Goal: Task Accomplishment & Management: Use online tool/utility

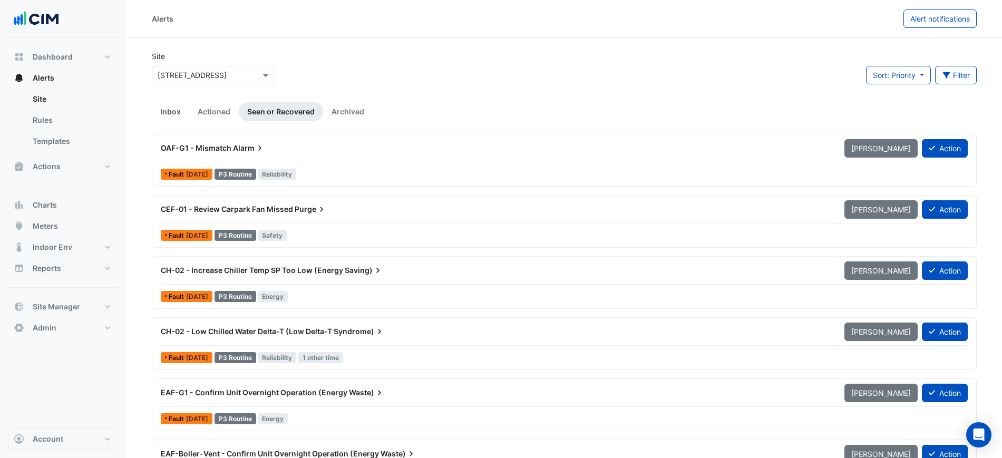
click at [172, 109] on link "Inbox" at bounding box center [170, 112] width 37 height 20
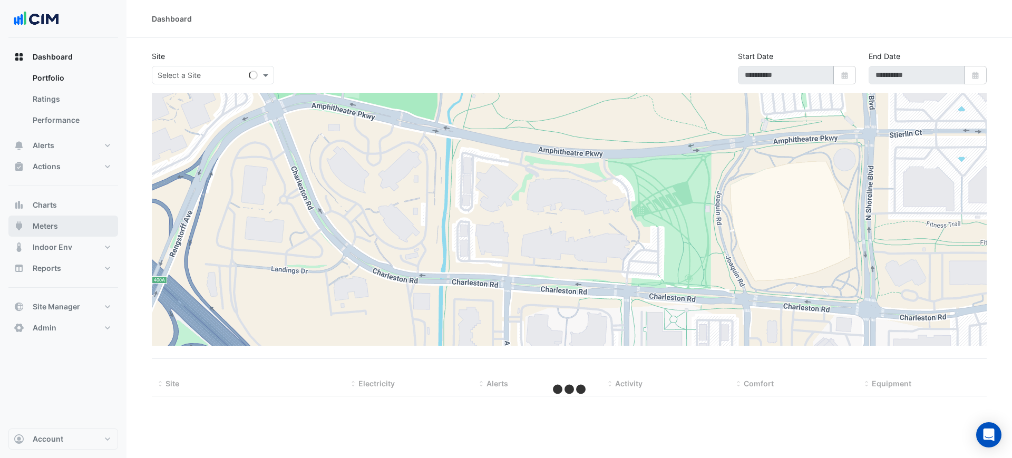
click at [66, 225] on button "Meters" at bounding box center [63, 226] width 110 height 21
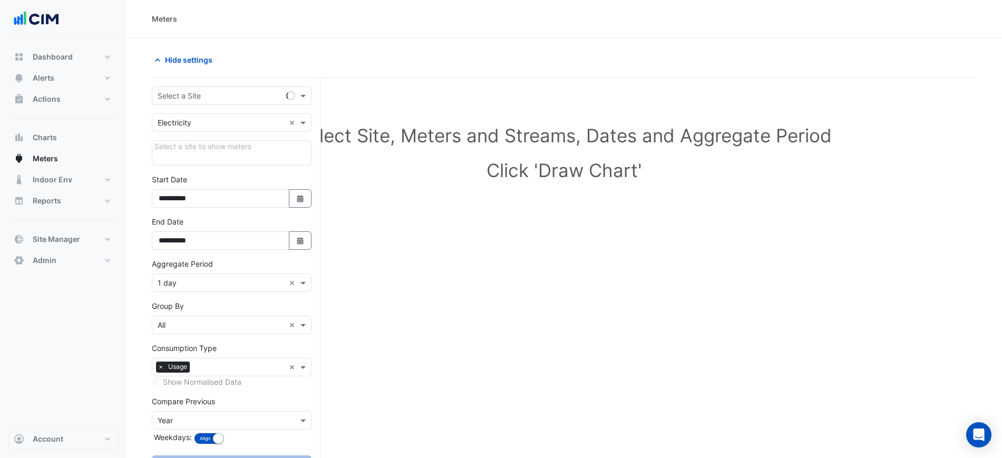
click at [223, 100] on input "text" at bounding box center [221, 96] width 127 height 11
type input "********"
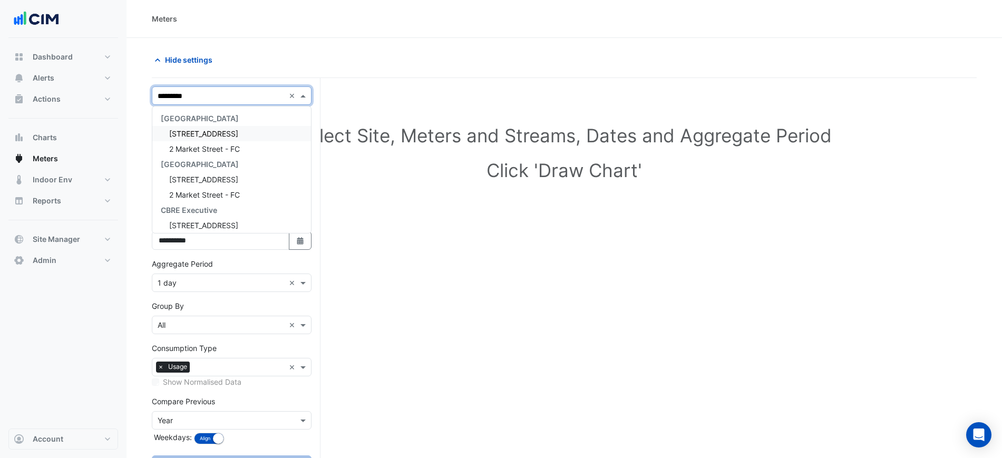
click at [611, 236] on div "Select Site, Meters and Streams, Dates and Aggregate Period Click 'Draw Chart'" at bounding box center [564, 297] width 825 height 413
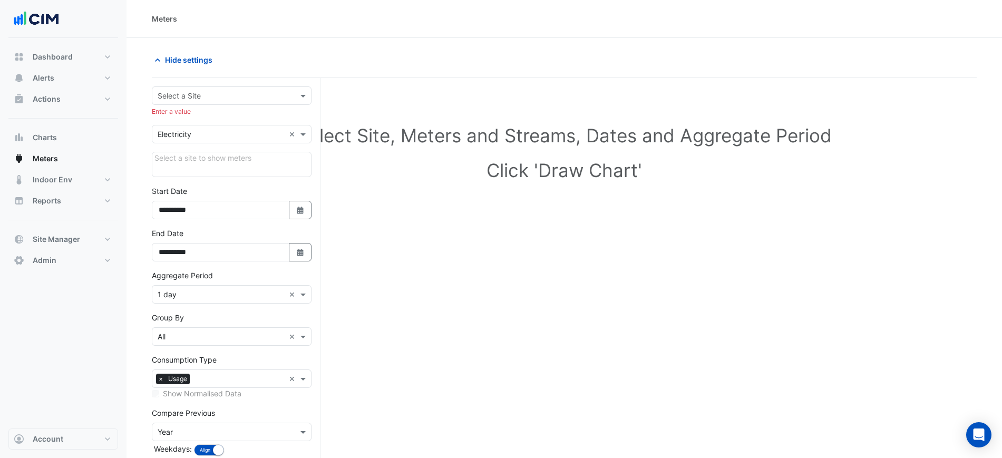
click at [249, 140] on div "Utility Type × Electricity ×" at bounding box center [232, 134] width 160 height 18
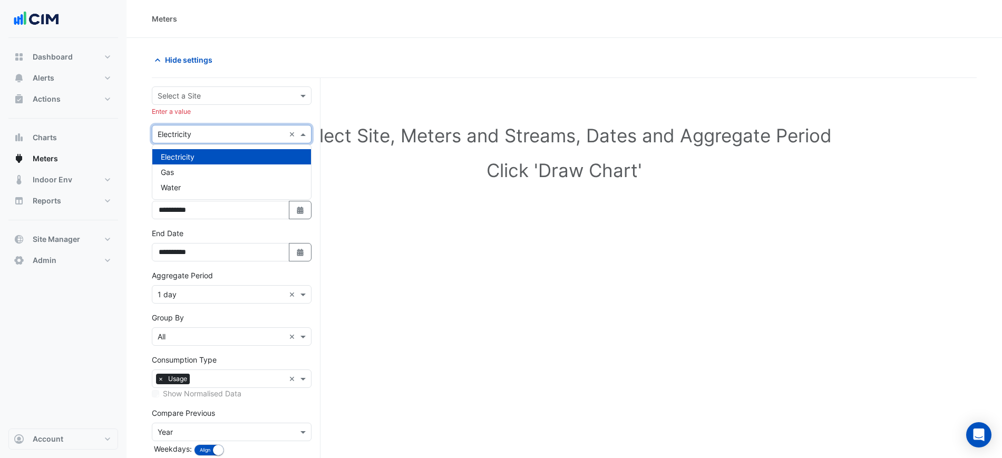
click at [231, 100] on input "text" at bounding box center [221, 96] width 127 height 11
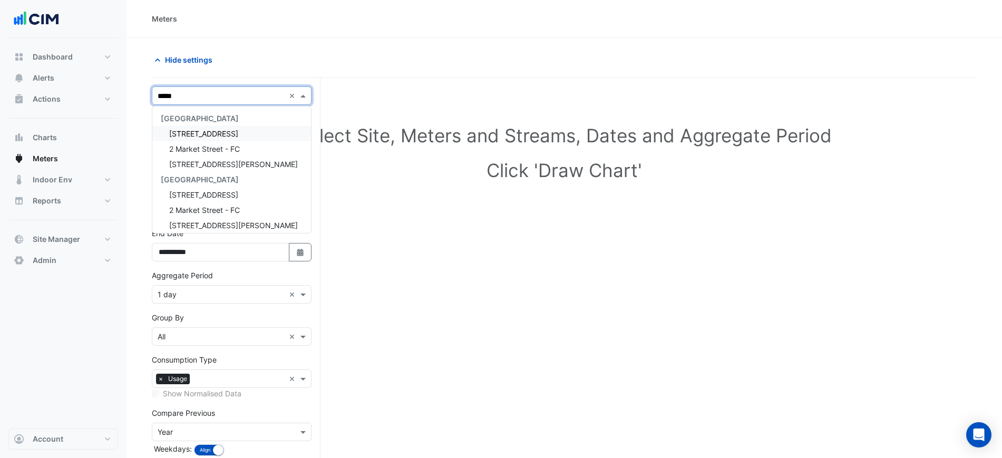
type input "******"
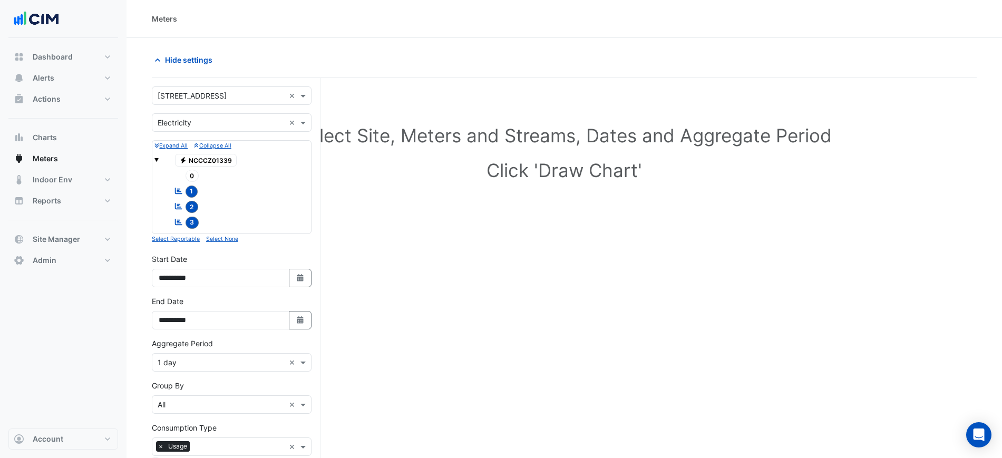
click at [299, 311] on div "**********" at bounding box center [232, 320] width 160 height 18
click at [304, 327] on button "Select Date" at bounding box center [300, 320] width 23 height 18
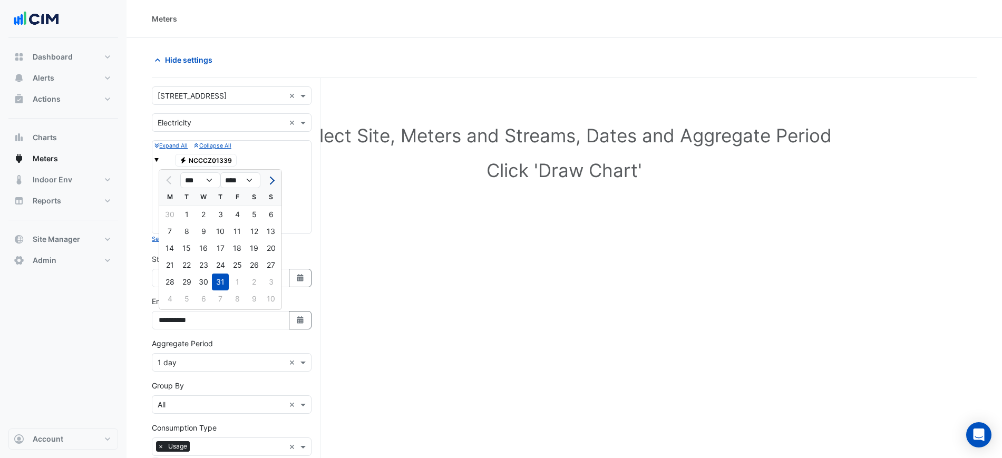
click at [269, 175] on button "Next month" at bounding box center [271, 180] width 13 height 17
select select "*"
click at [224, 283] on div "28" at bounding box center [220, 282] width 17 height 17
type input "**********"
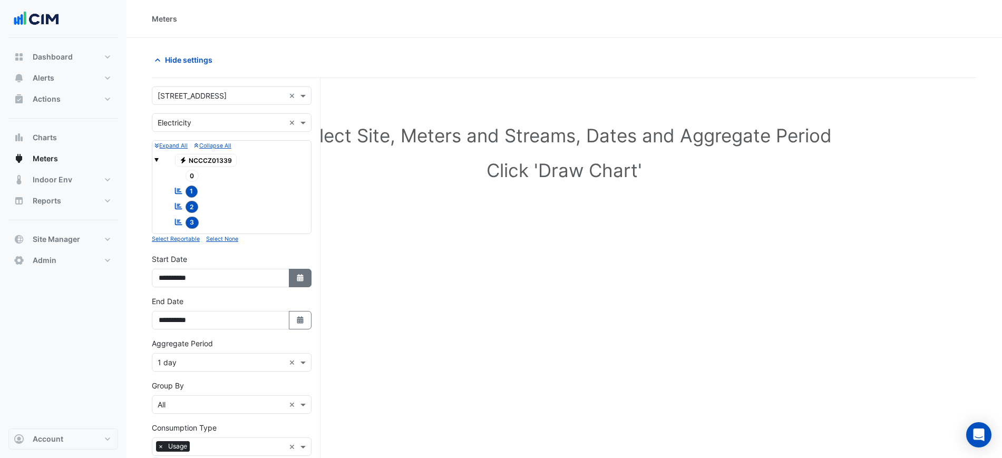
drag, startPoint x: 301, startPoint y: 277, endPoint x: 301, endPoint y: 269, distance: 7.4
click at [303, 277] on icon "button" at bounding box center [300, 277] width 6 height 7
select select "*"
select select "****"
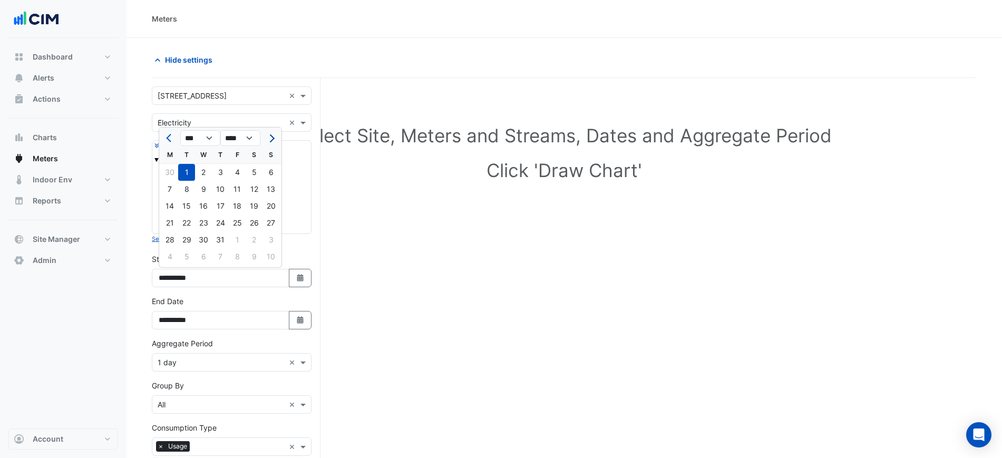
click at [265, 138] on button "Next month" at bounding box center [271, 138] width 13 height 17
select select "*"
click at [168, 212] on div "11" at bounding box center [169, 206] width 17 height 17
type input "**********"
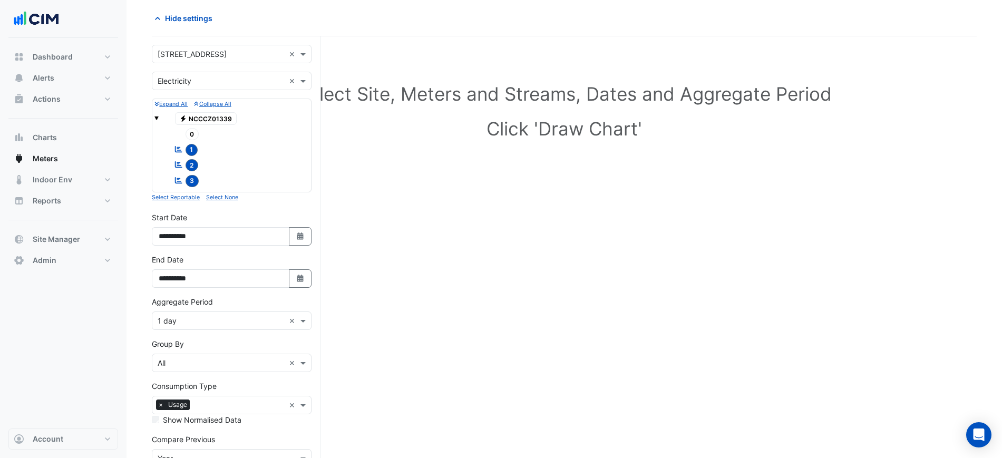
scroll to position [124, 0]
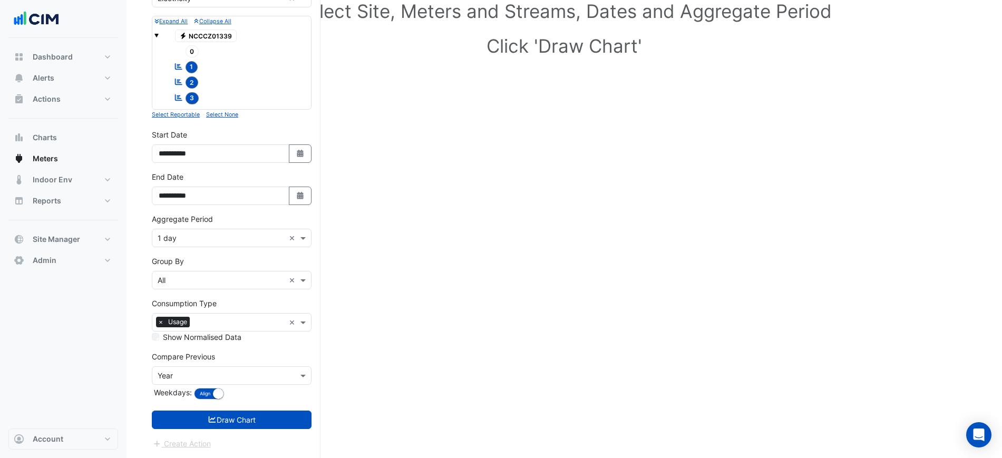
click at [194, 233] on input "text" at bounding box center [221, 238] width 127 height 11
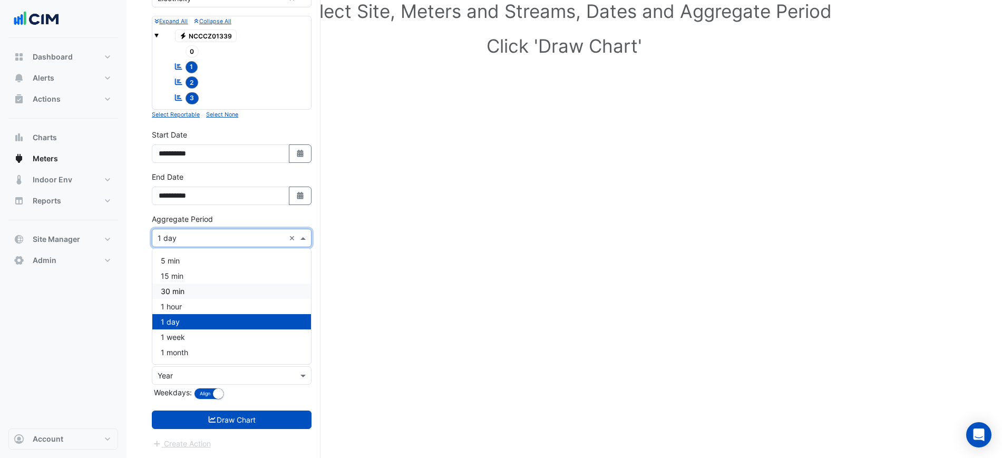
click at [183, 307] on div "1 hour" at bounding box center [231, 306] width 159 height 15
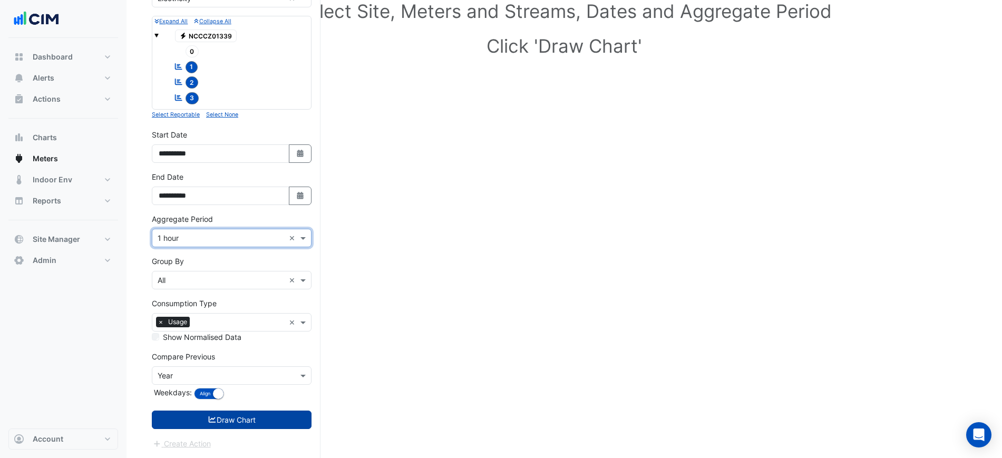
click at [247, 413] on button "Draw Chart" at bounding box center [232, 420] width 160 height 18
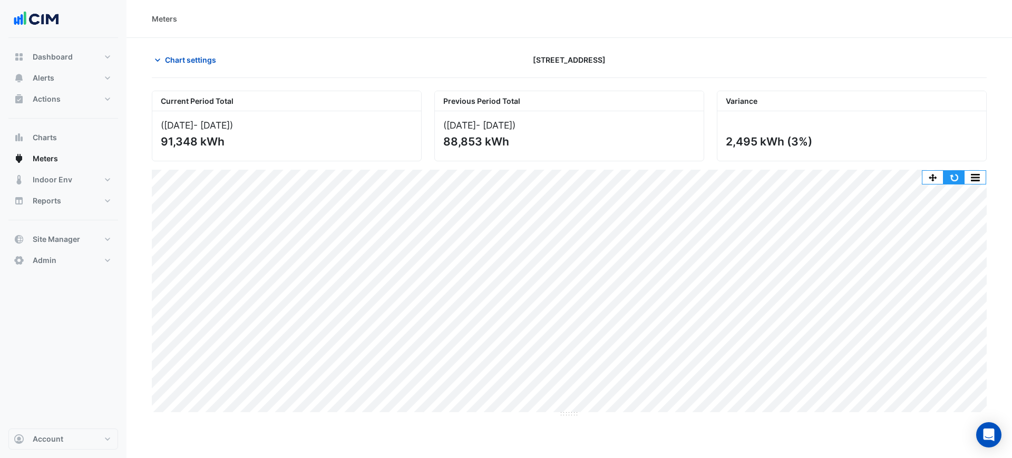
click at [973, 180] on button "button" at bounding box center [975, 177] width 21 height 13
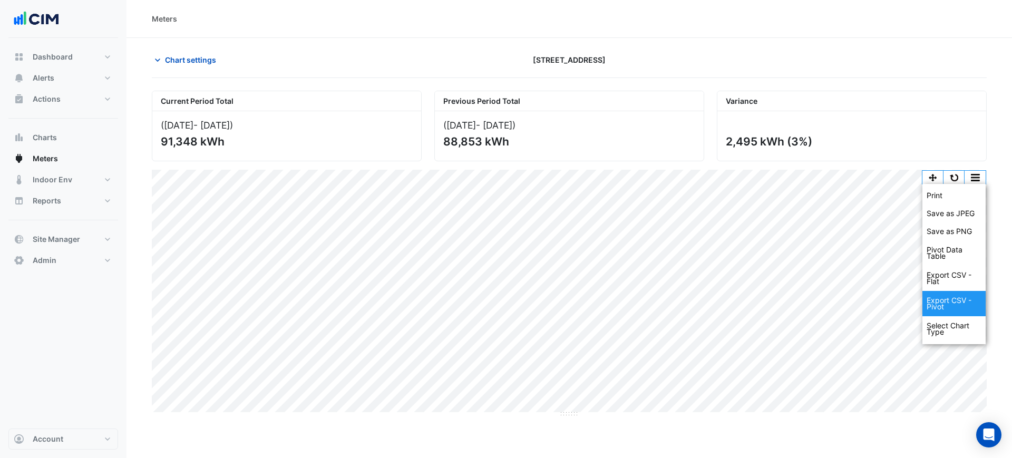
click at [942, 328] on div "Select Chart Type" at bounding box center [954, 328] width 63 height 25
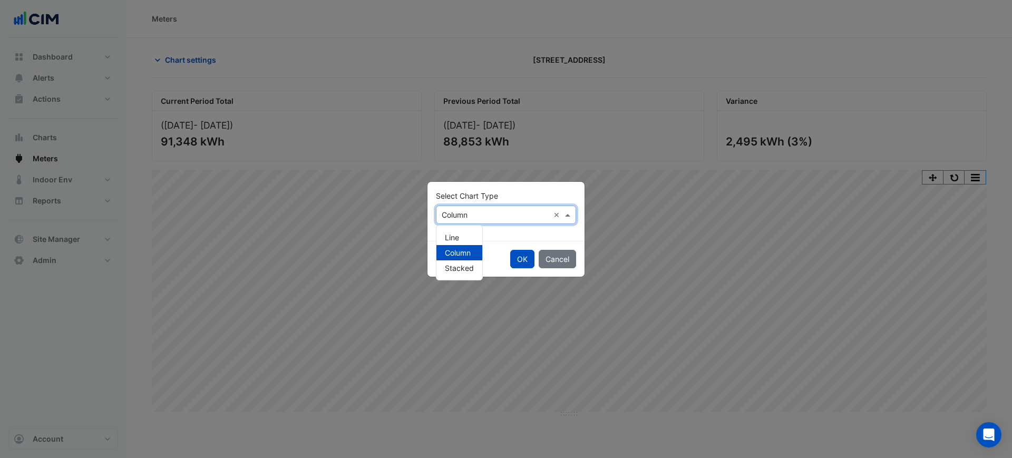
click at [463, 217] on input "text" at bounding box center [496, 215] width 108 height 11
click at [455, 243] on div "Line" at bounding box center [460, 237] width 46 height 15
click at [518, 256] on button "OK" at bounding box center [522, 259] width 24 height 18
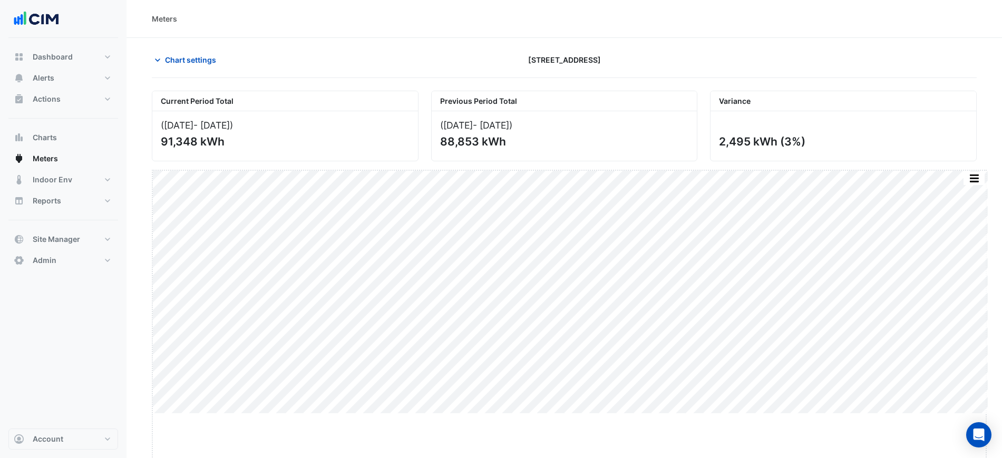
drag, startPoint x: 571, startPoint y: 413, endPoint x: 583, endPoint y: 474, distance: 61.7
click at [583, 458] on html "Meters Chart settings 2 Market Street Current Period Total (11 Aug 25 - 28 Aug …" at bounding box center [501, 229] width 1002 height 458
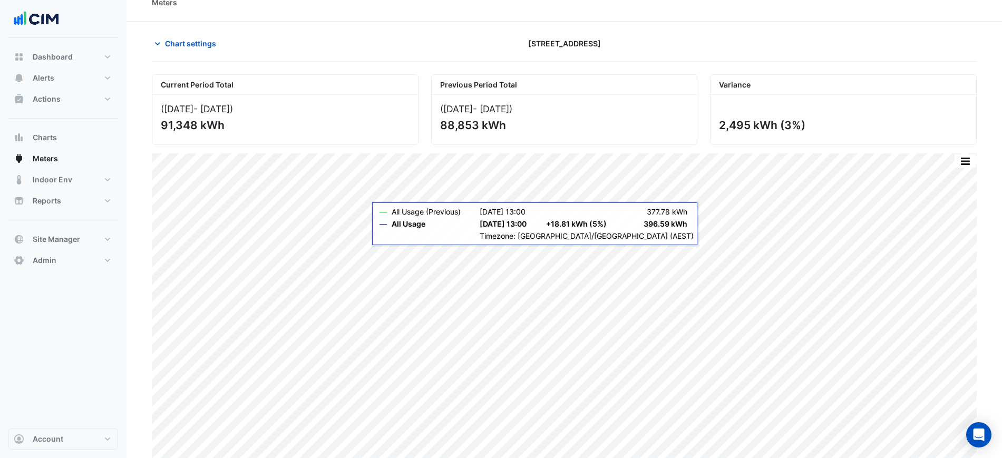
scroll to position [25, 0]
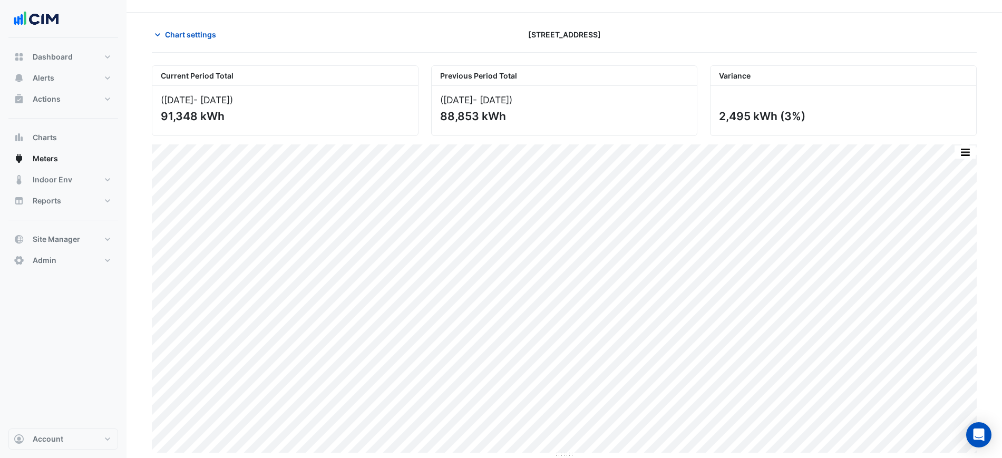
click at [872, 58] on div "Current Period Total (11 Aug 25 - 28 Aug 25 ) 91,348 kWh Previous Period Total …" at bounding box center [565, 96] width 838 height 79
click at [209, 30] on span "Chart settings" at bounding box center [190, 34] width 51 height 11
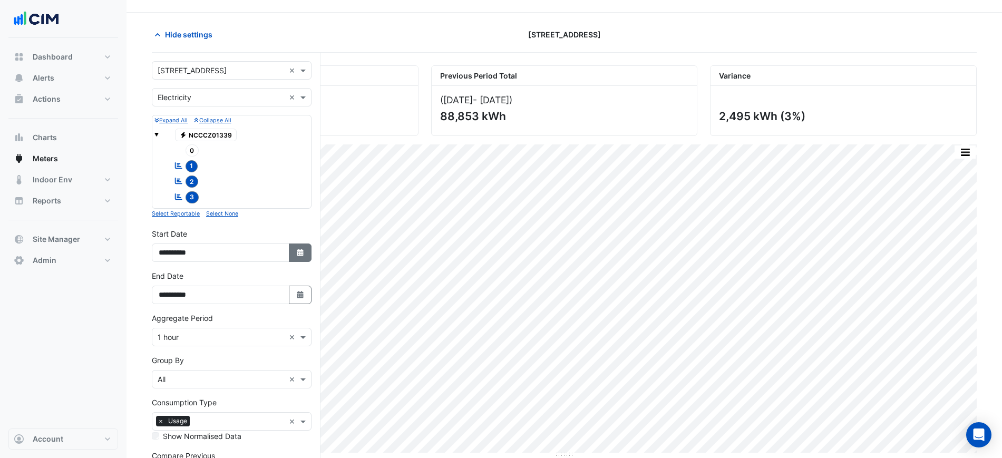
click at [291, 244] on button "Select Date" at bounding box center [300, 253] width 23 height 18
select select "*"
select select "****"
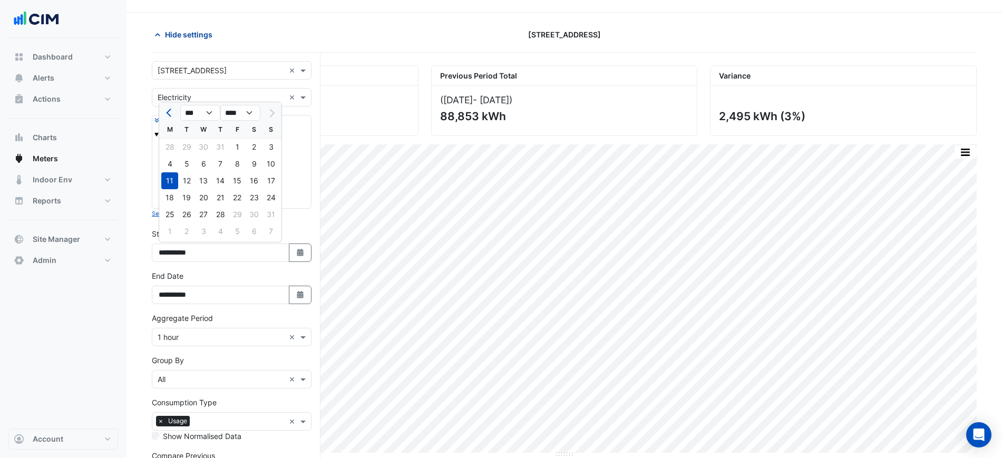
click at [179, 37] on span "Hide settings" at bounding box center [188, 34] width 47 height 11
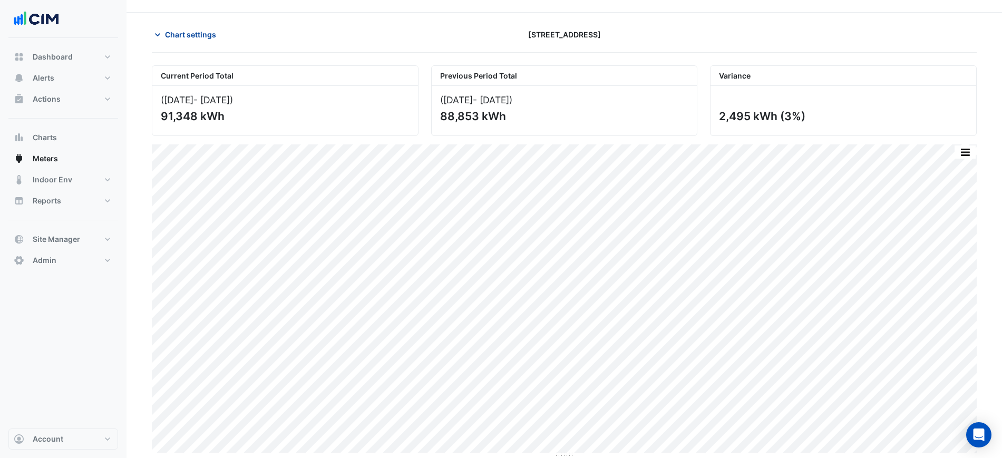
click at [179, 43] on button "Chart settings" at bounding box center [187, 34] width 71 height 18
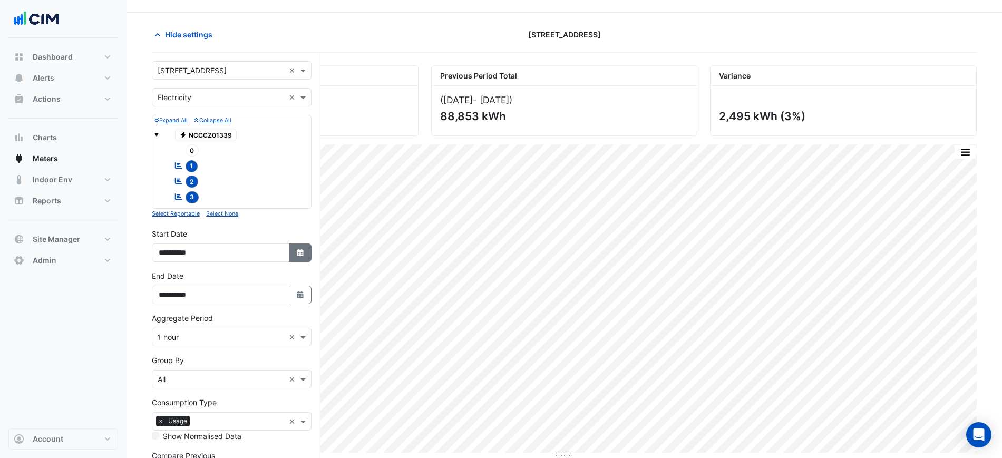
click at [293, 259] on button "Select Date" at bounding box center [300, 253] width 23 height 18
select select "*"
select select "****"
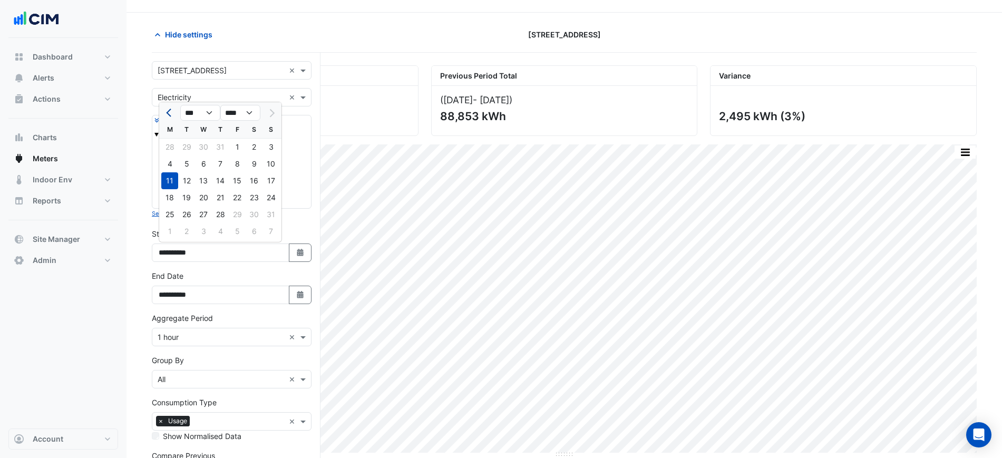
click at [164, 116] on button "Previous month" at bounding box center [169, 112] width 13 height 17
select select "*"
click at [268, 147] on div "1" at bounding box center [271, 147] width 17 height 17
type input "**********"
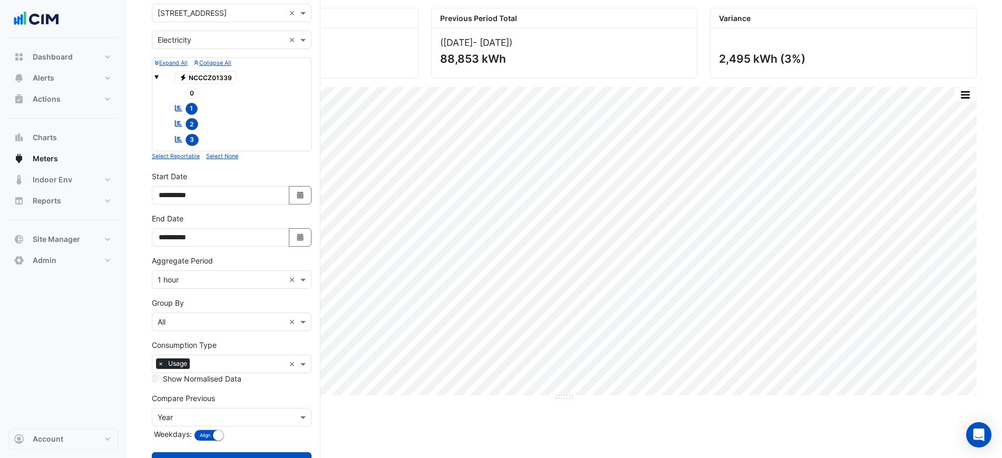
scroll to position [124, 0]
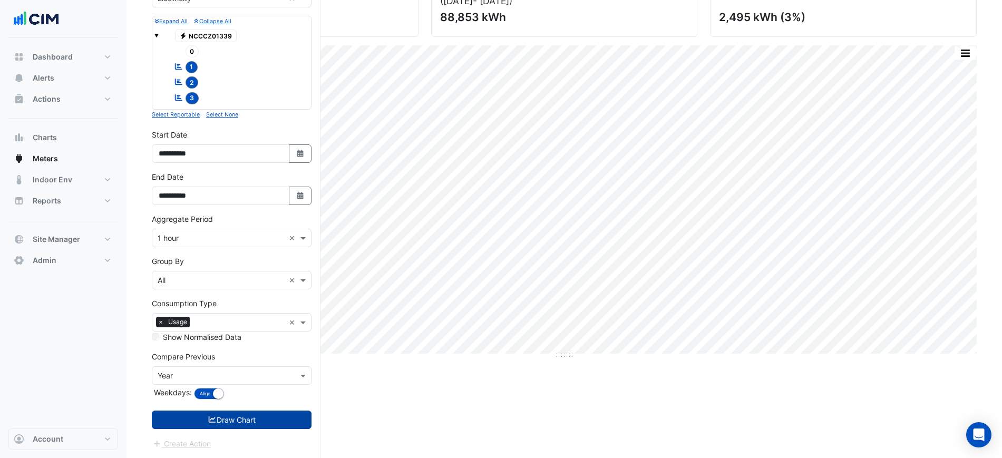
click at [264, 428] on button "Draw Chart" at bounding box center [232, 420] width 160 height 18
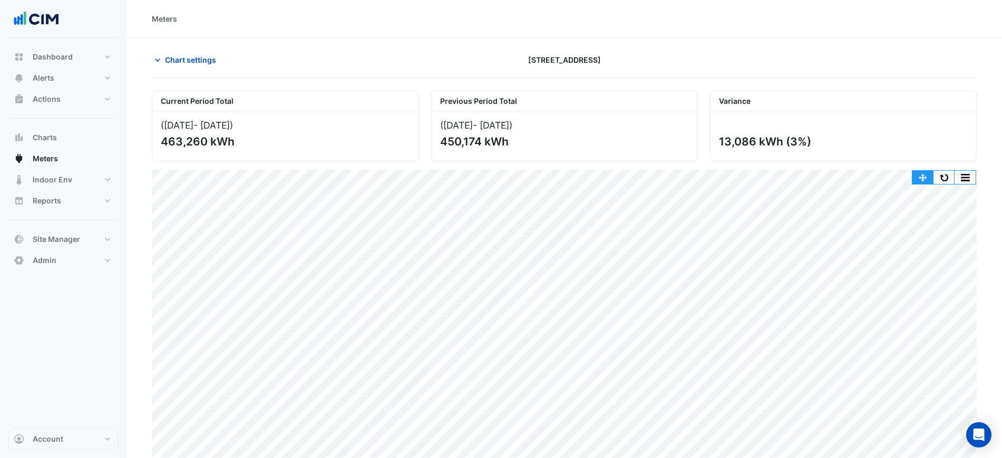
click at [923, 175] on button "button" at bounding box center [923, 177] width 21 height 13
click at [942, 175] on button "button" at bounding box center [944, 177] width 21 height 13
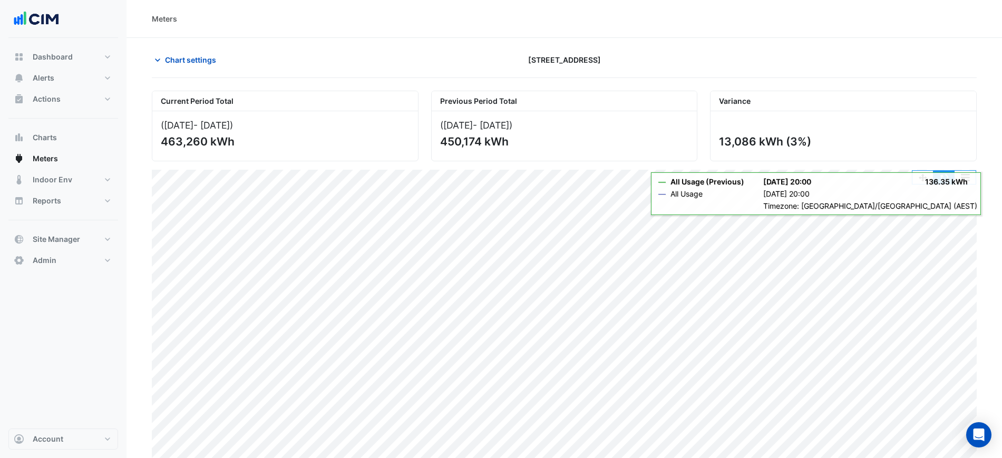
click at [942, 179] on button "button" at bounding box center [944, 177] width 21 height 13
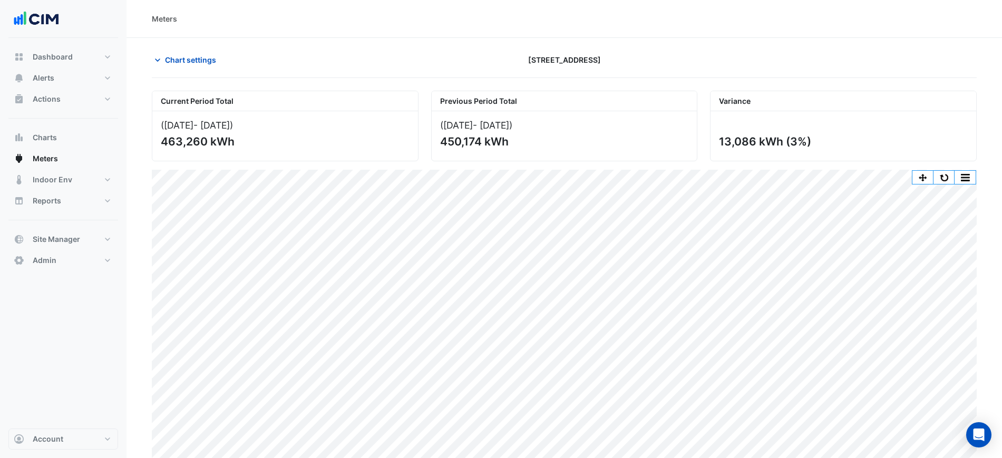
click at [628, 22] on div "Meters" at bounding box center [564, 18] width 825 height 11
click at [718, 45] on section "Chart settings 2 Market Street Current Period Total (01 Jun 25 - 28 Aug 25 ) 46…" at bounding box center [565, 261] width 876 height 446
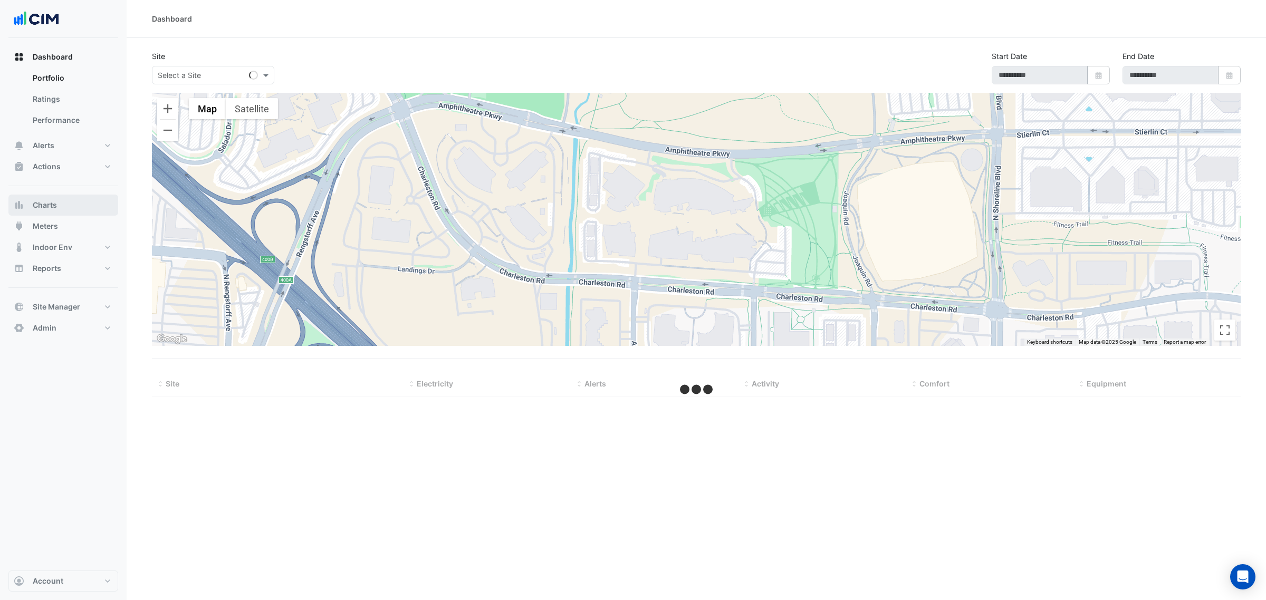
click at [40, 206] on span "Charts" at bounding box center [45, 205] width 24 height 11
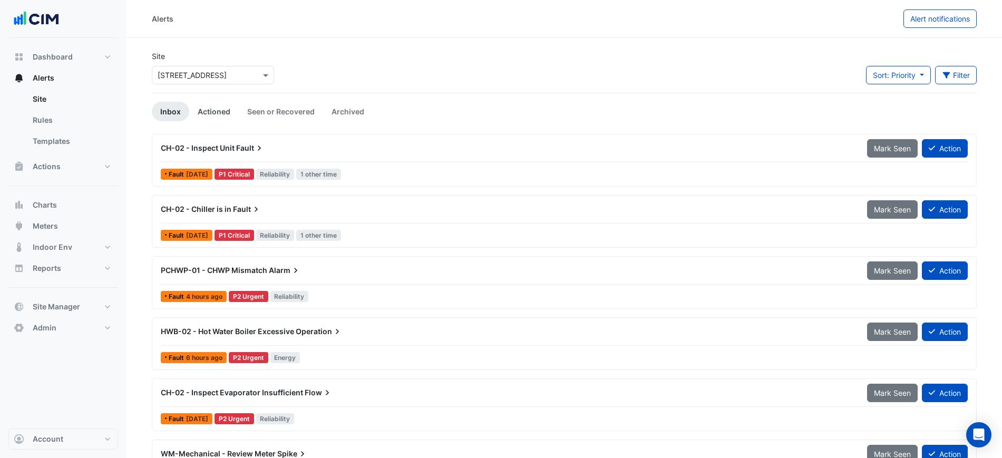
click at [226, 107] on link "Actioned" at bounding box center [214, 112] width 50 height 20
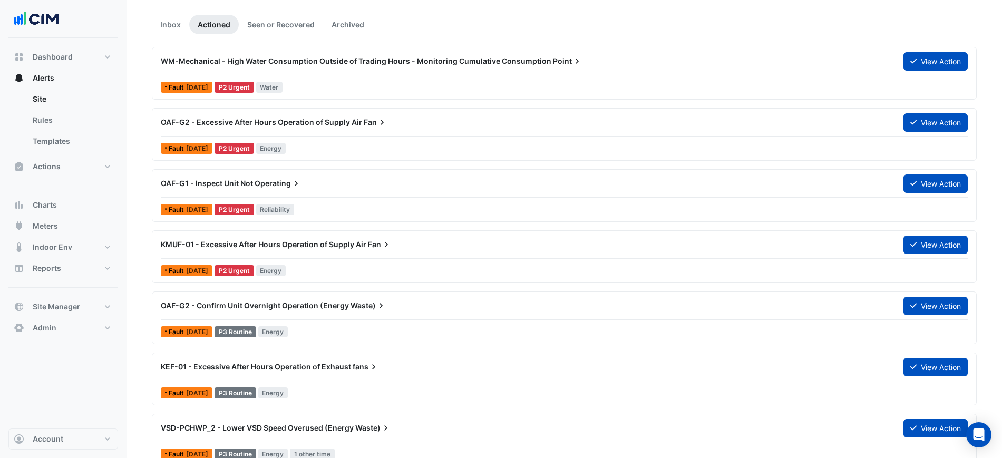
scroll to position [132, 0]
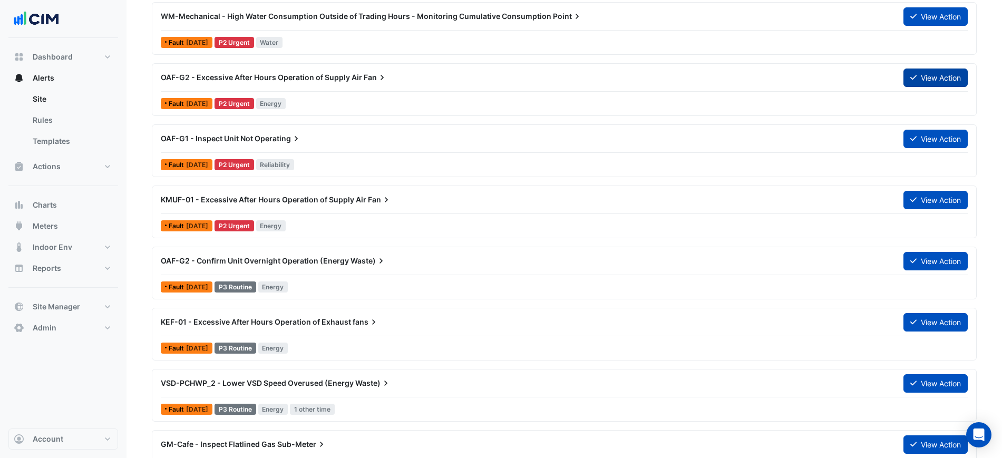
click at [906, 81] on button "View Action" at bounding box center [936, 78] width 64 height 18
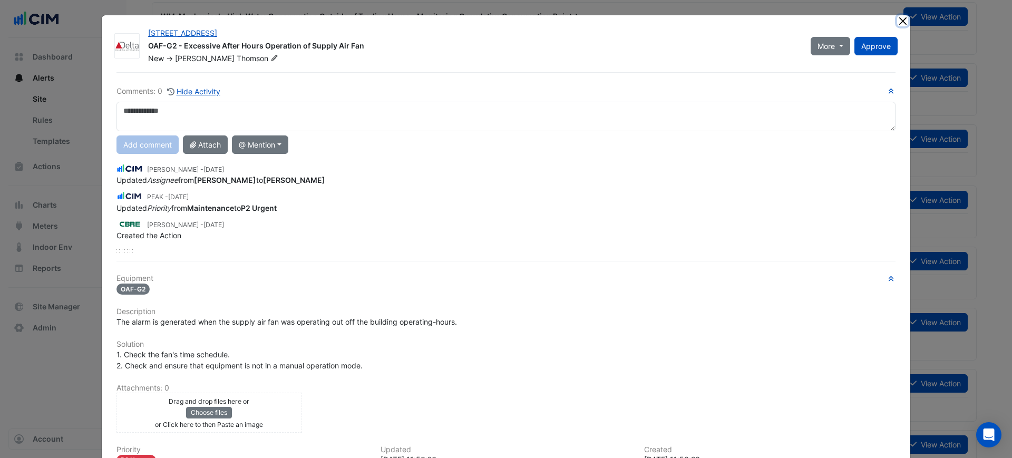
click at [897, 18] on button "Close" at bounding box center [902, 20] width 11 height 11
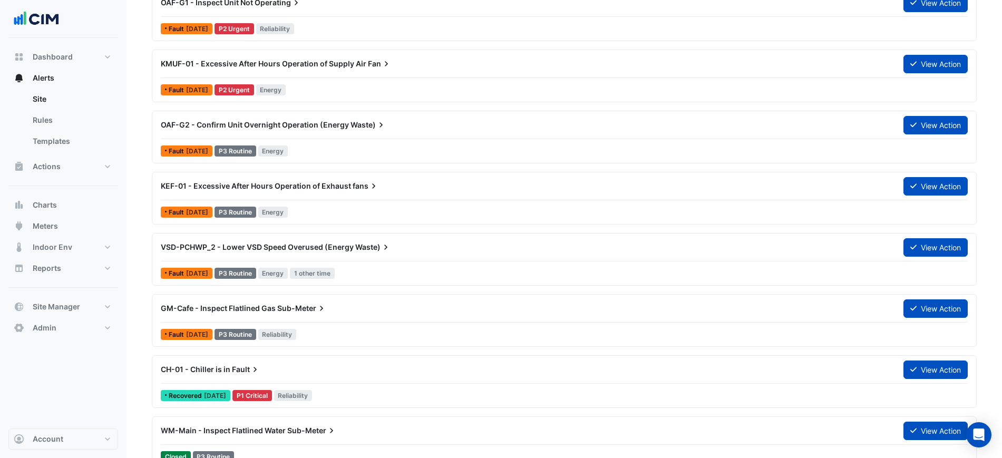
scroll to position [264, 0]
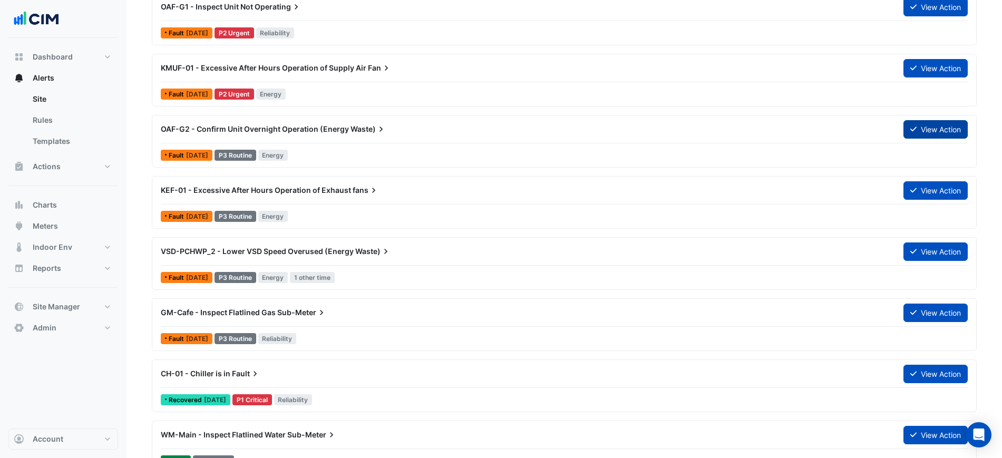
click at [919, 124] on button "View Action" at bounding box center [936, 129] width 64 height 18
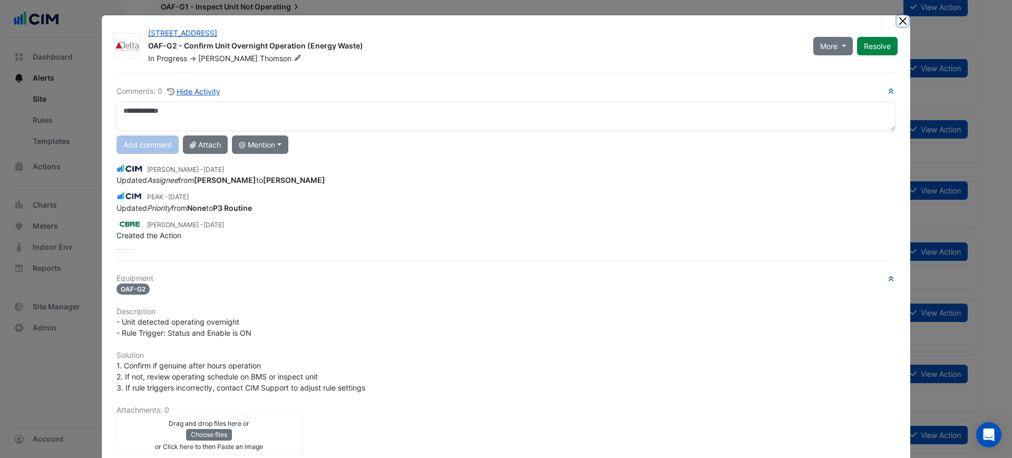
click at [897, 24] on button "Close" at bounding box center [902, 20] width 11 height 11
